Goal: Task Accomplishment & Management: Manage account settings

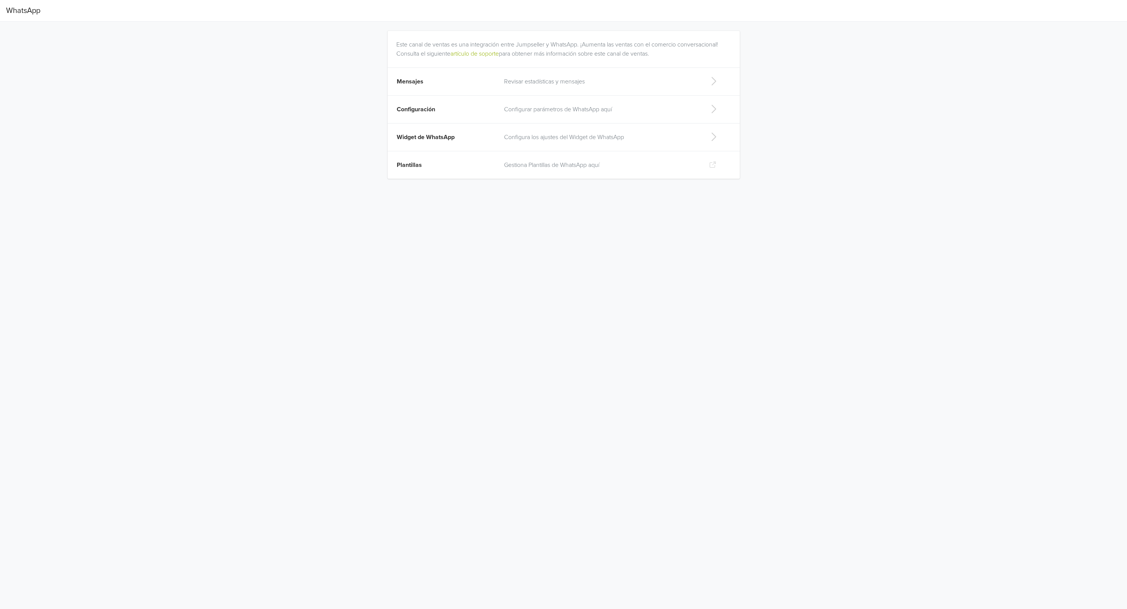
click at [512, 82] on p "Revisar estadísticas y mensajes" at bounding box center [600, 81] width 193 height 9
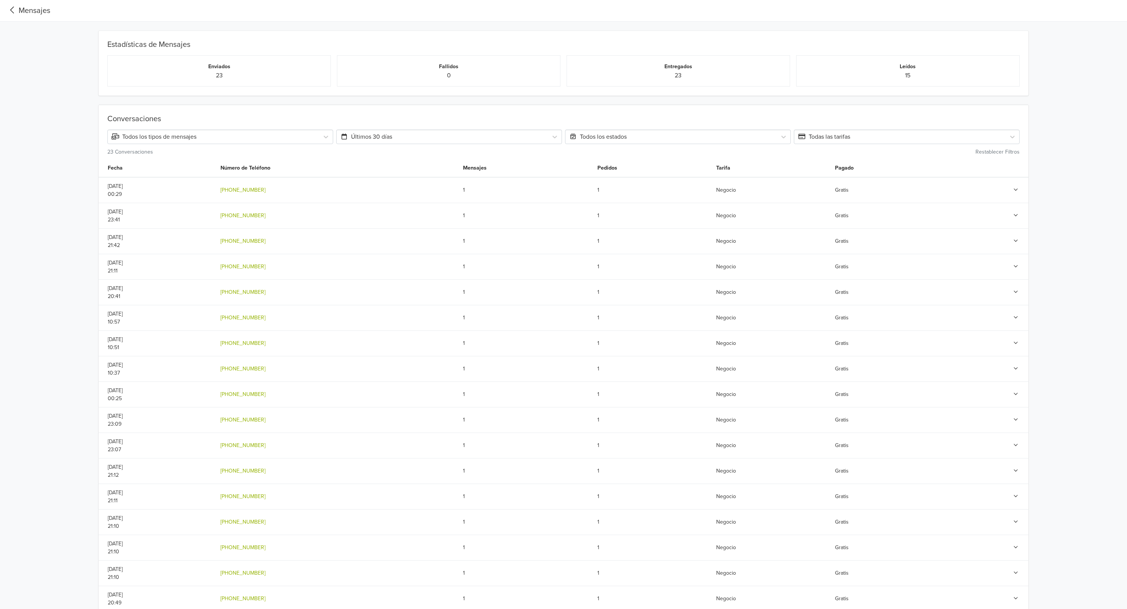
click at [17, 12] on icon at bounding box center [12, 10] width 13 height 10
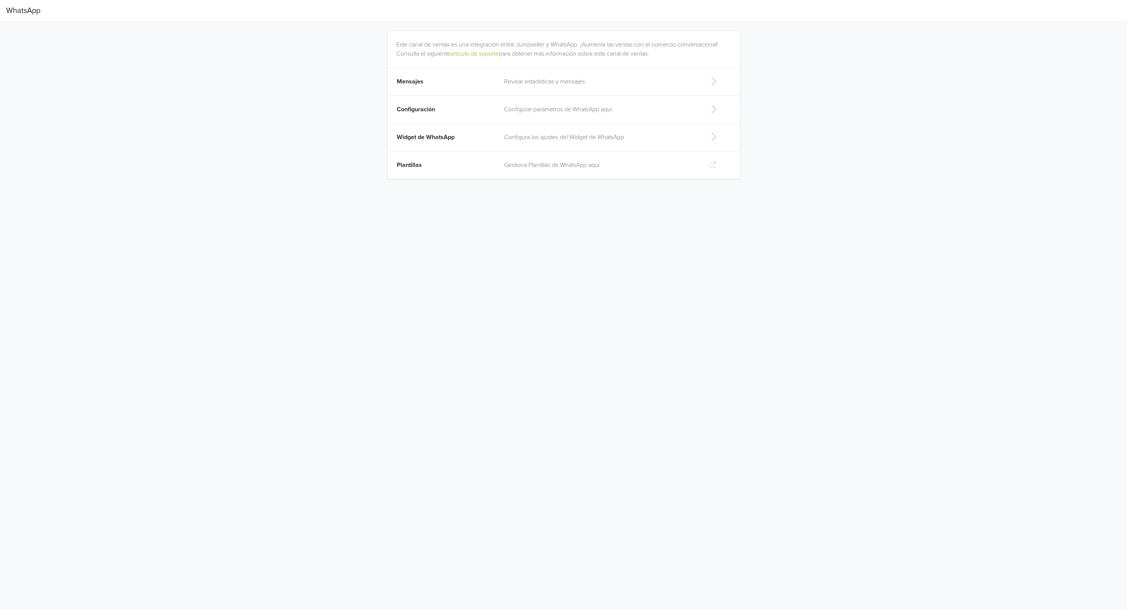
click at [426, 112] on span "Configuración" at bounding box center [416, 109] width 38 height 8
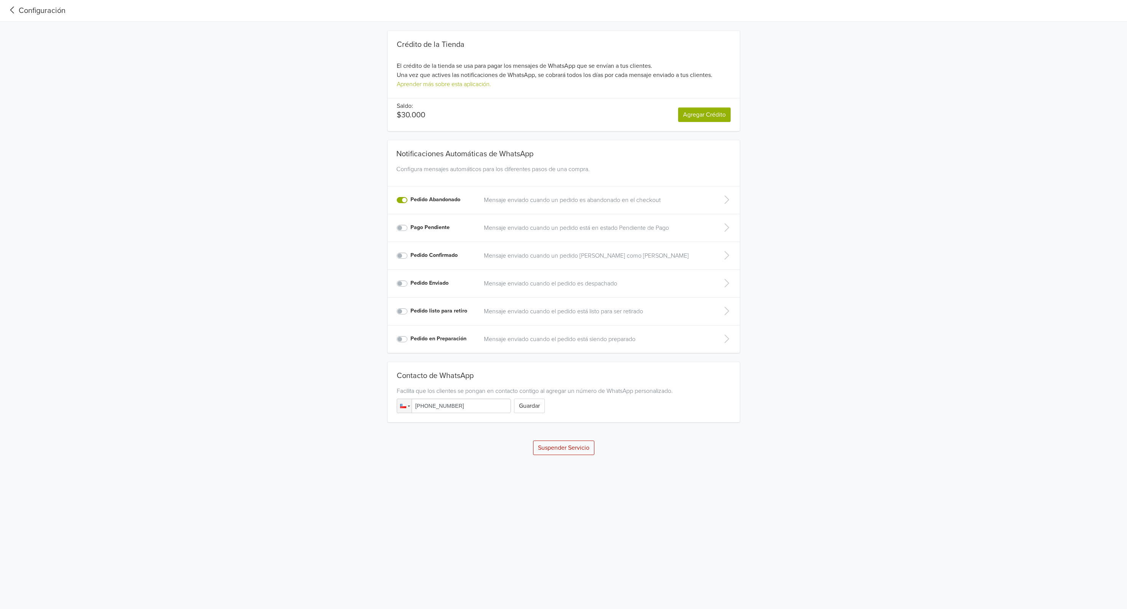
click at [13, 10] on icon at bounding box center [12, 10] width 13 height 10
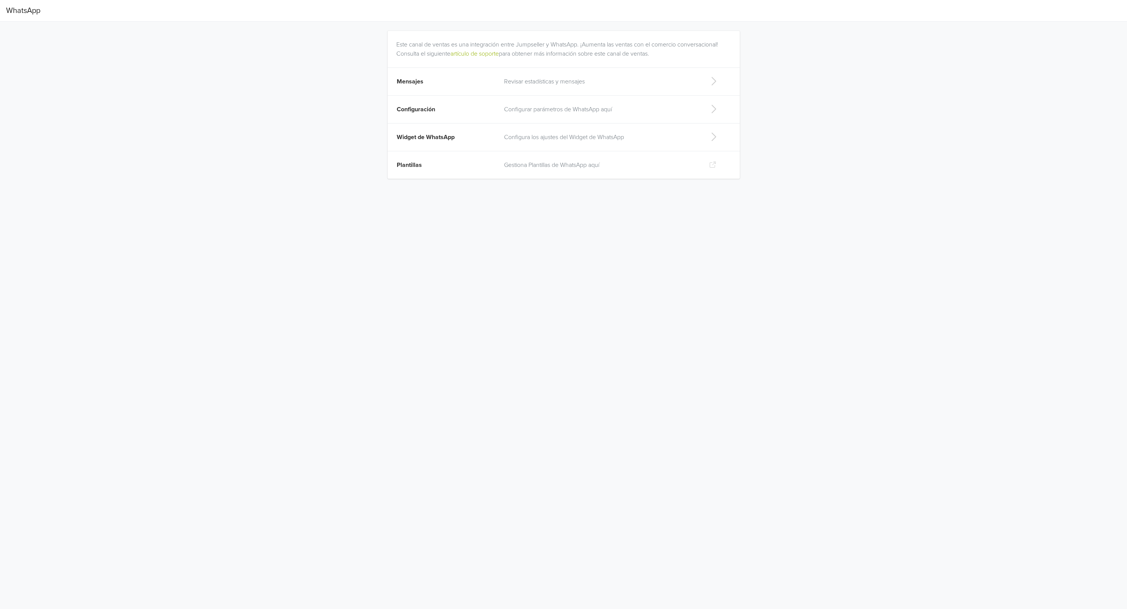
click at [409, 112] on span "Configuración" at bounding box center [416, 109] width 38 height 8
